Goal: Find specific page/section: Find specific page/section

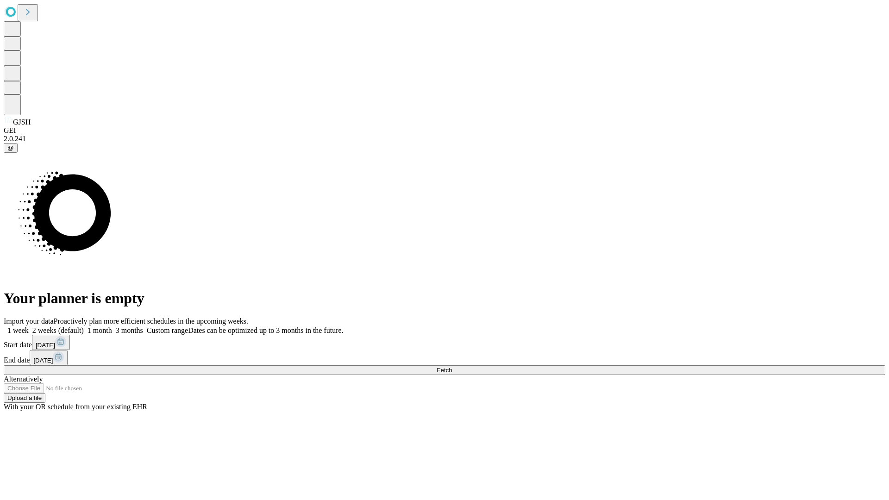
click at [452, 367] on span "Fetch" at bounding box center [444, 370] width 15 height 7
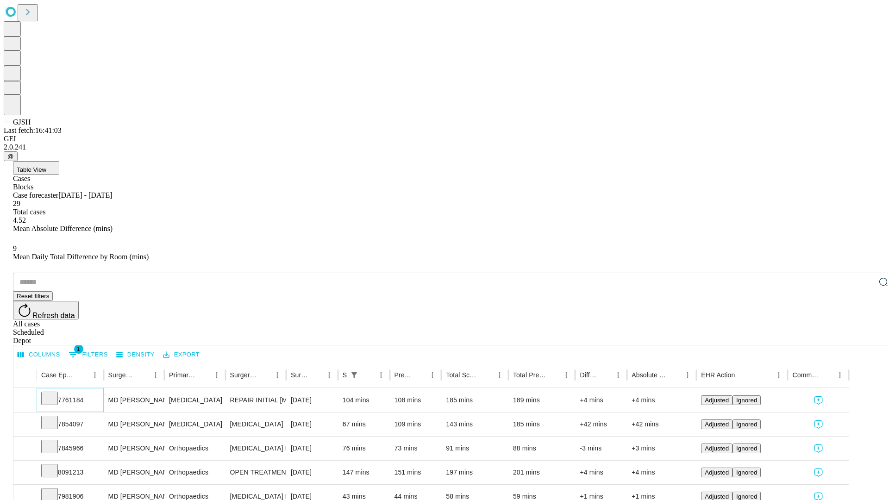
click at [54, 393] on icon at bounding box center [49, 397] width 9 height 9
